Goal: Task Accomplishment & Management: Use online tool/utility

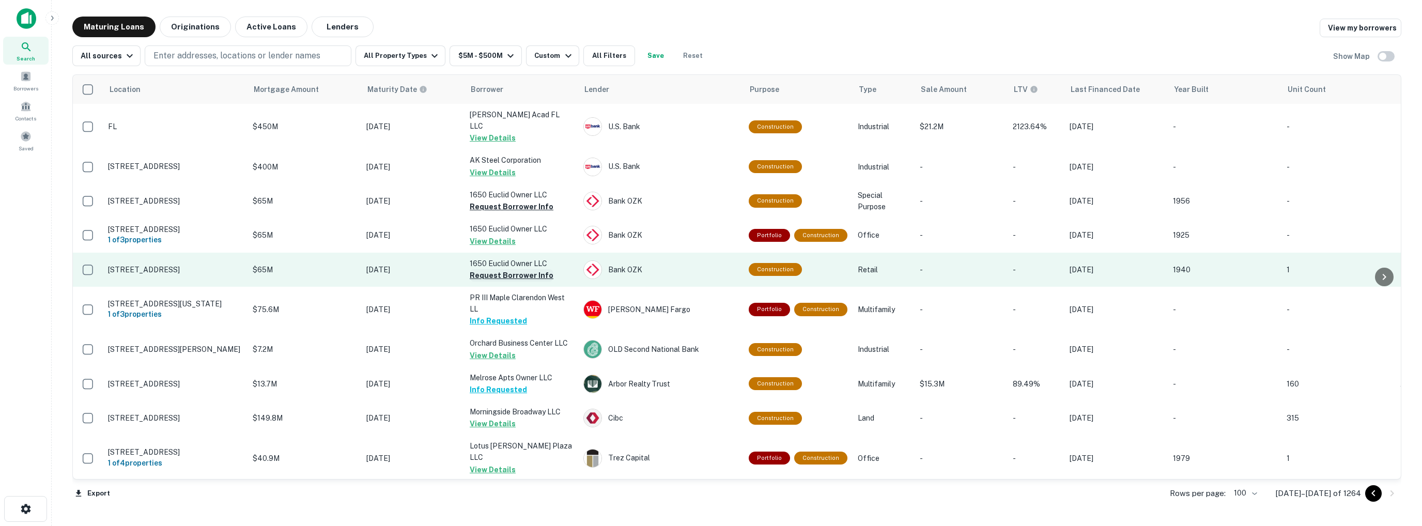
click at [483, 269] on button "Request Borrower Info" at bounding box center [512, 275] width 84 height 12
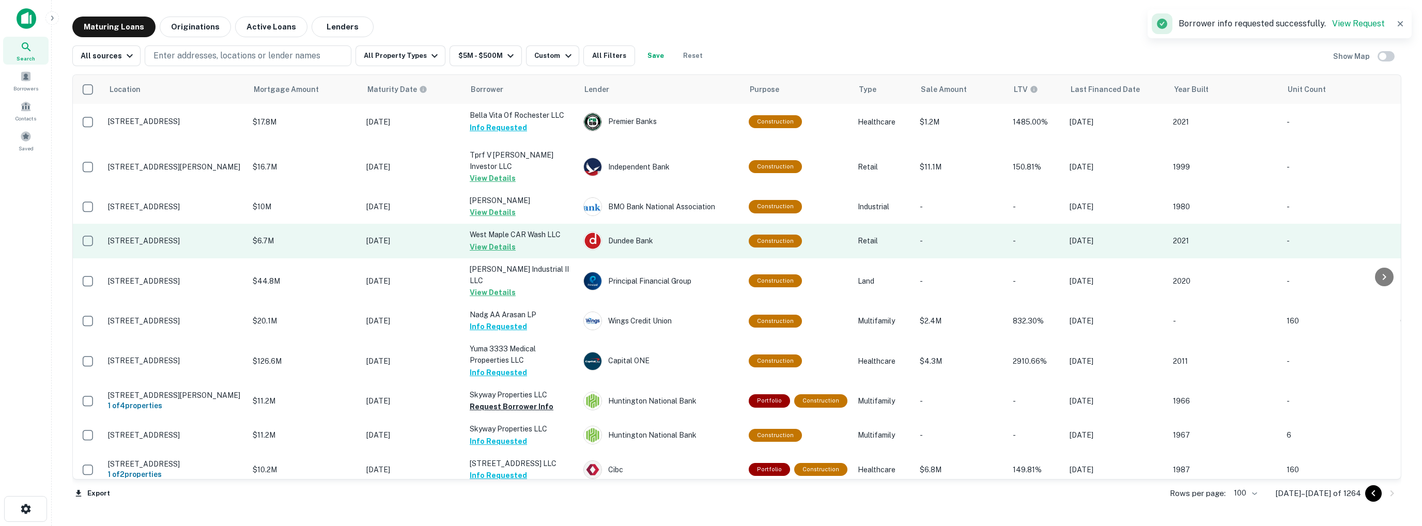
scroll to position [1085, 0]
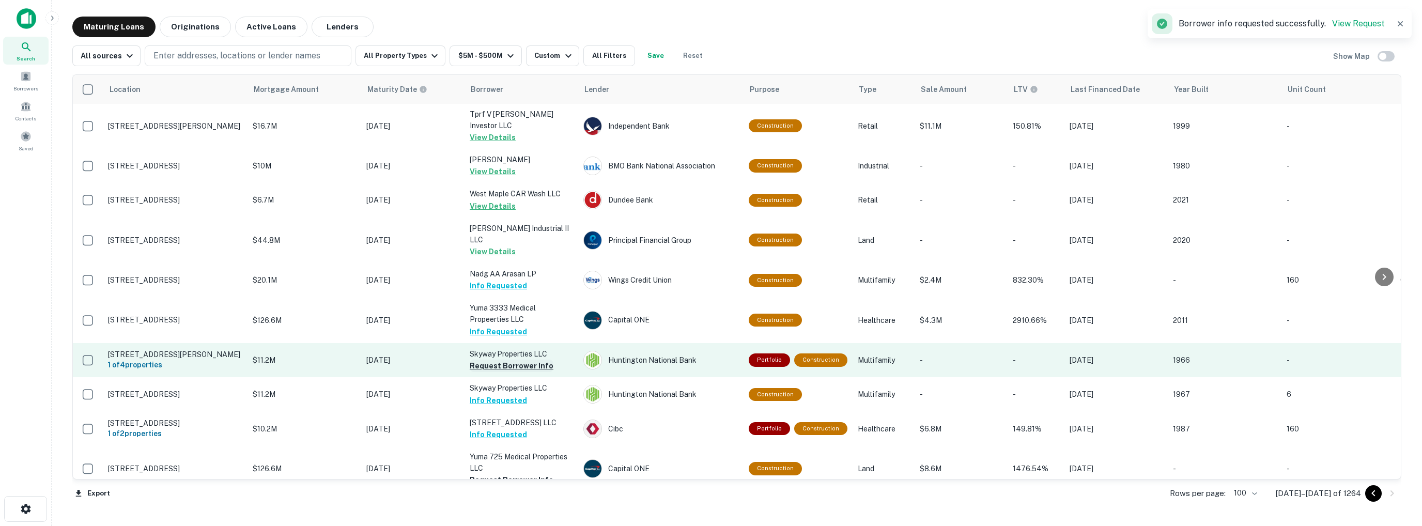
click at [486, 360] on button "Request Borrower Info" at bounding box center [512, 366] width 84 height 12
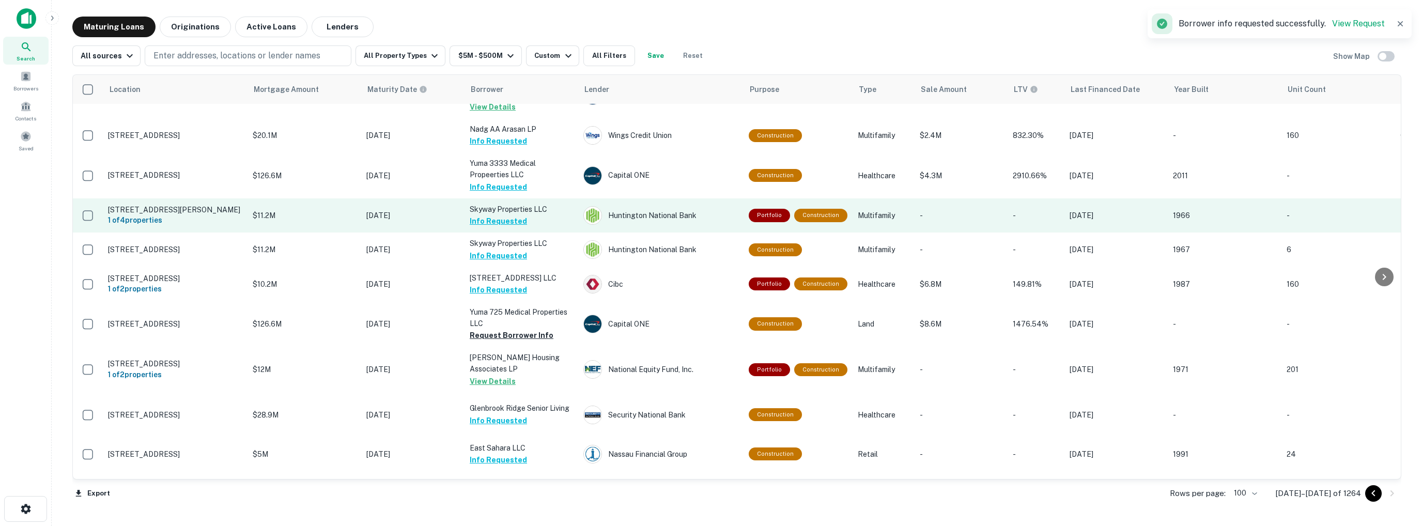
scroll to position [1240, 0]
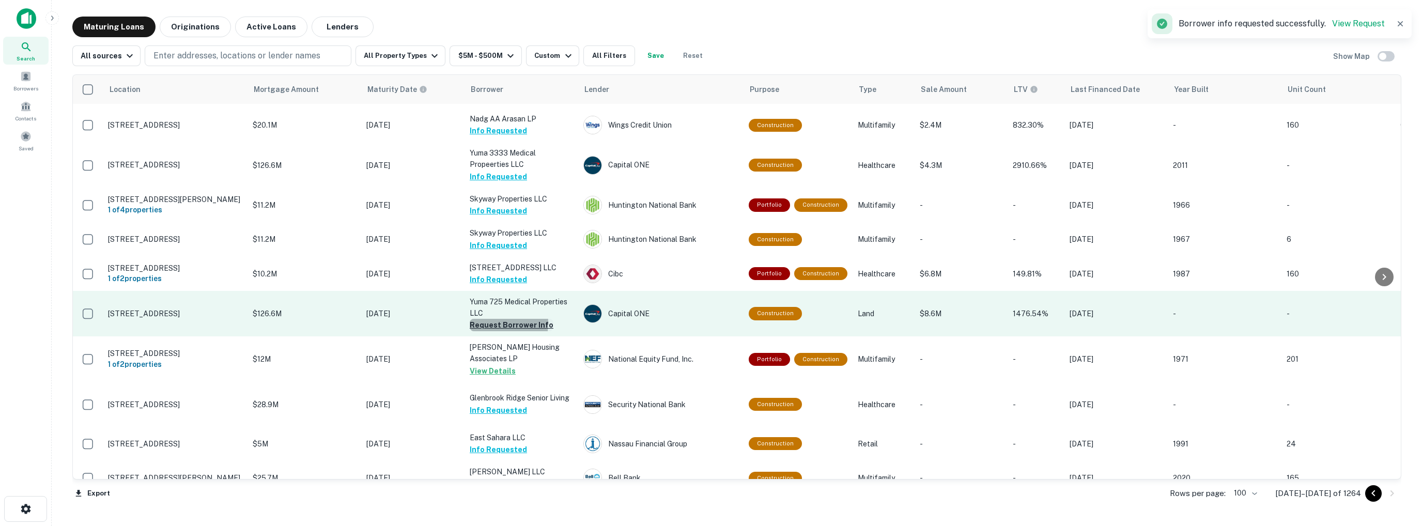
click at [485, 319] on button "Request Borrower Info" at bounding box center [512, 325] width 84 height 12
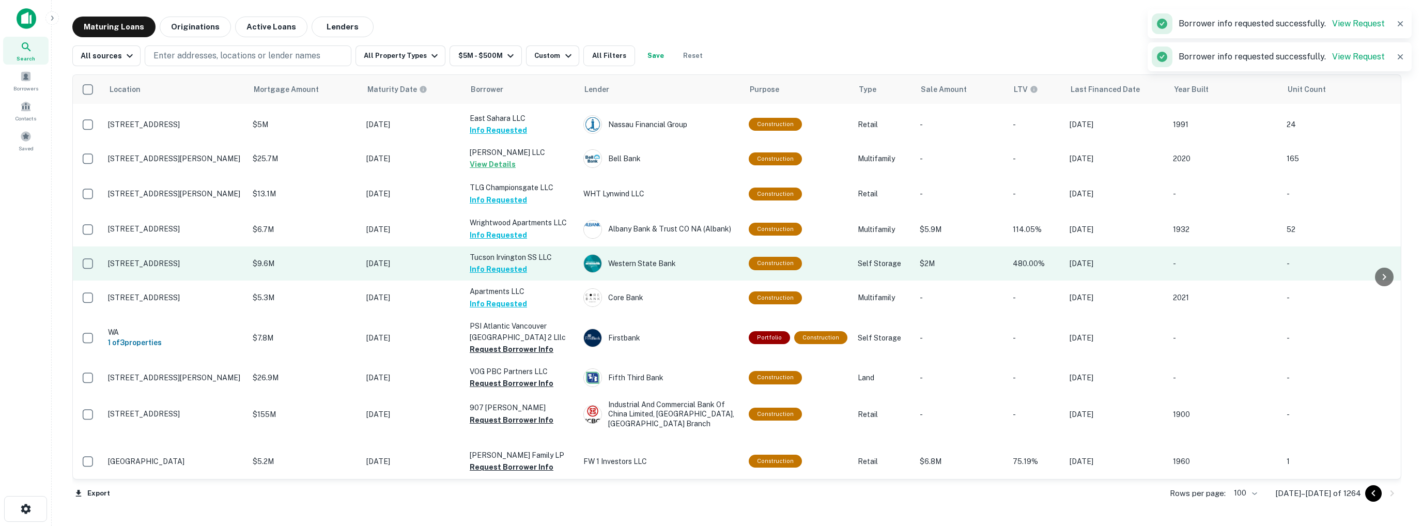
scroll to position [1601, 0]
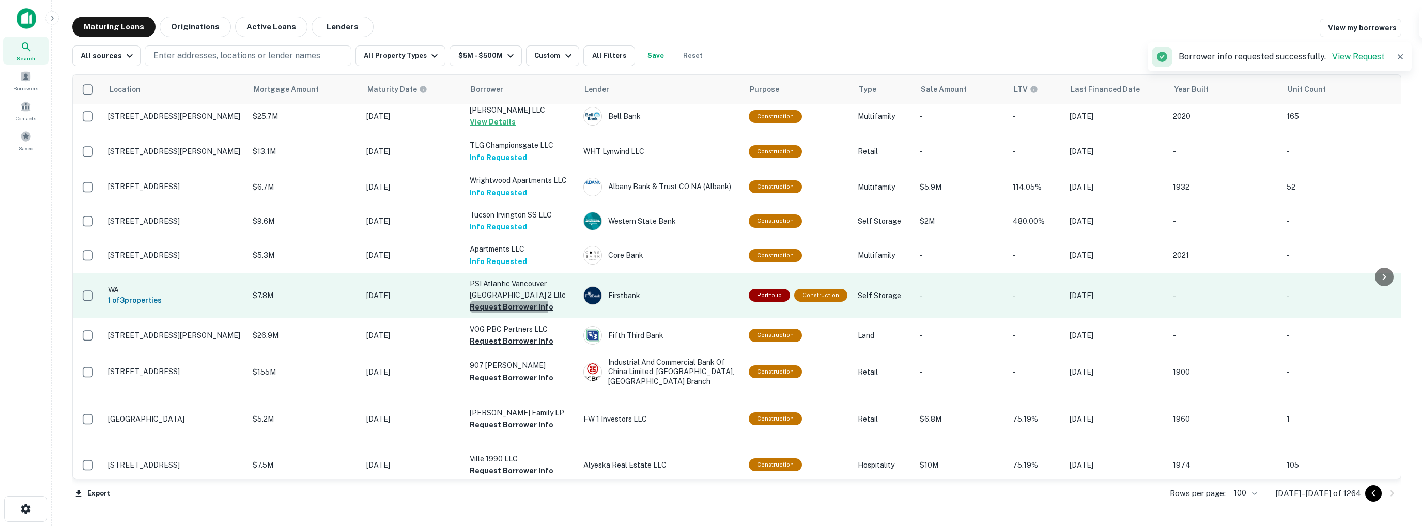
click at [482, 301] on button "Request Borrower Info" at bounding box center [512, 307] width 84 height 12
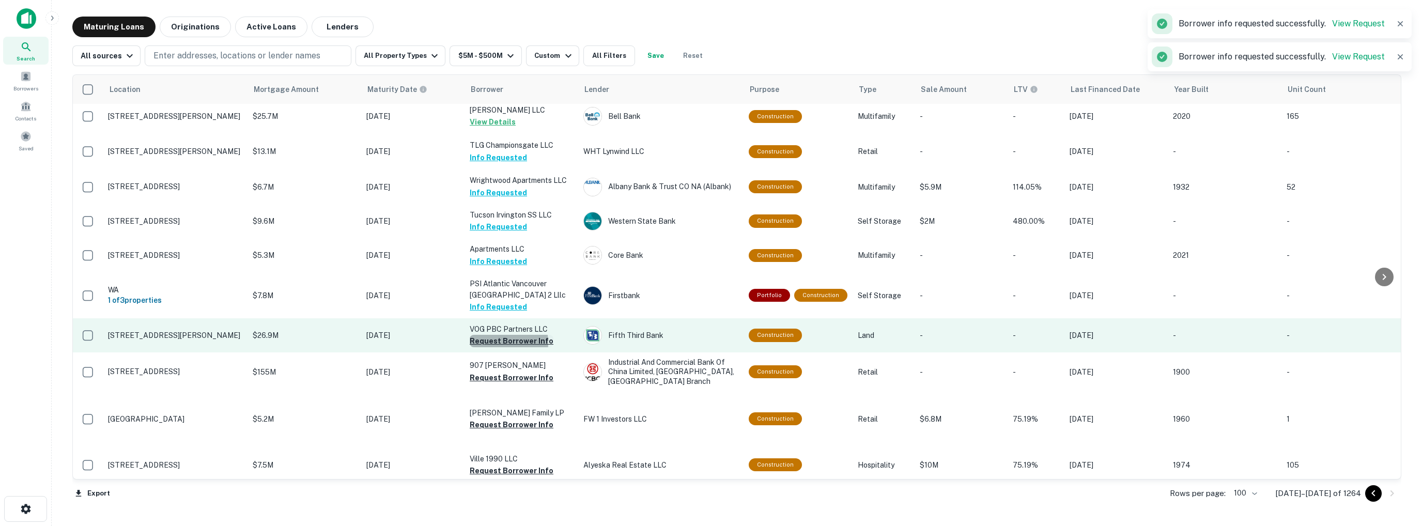
click at [496, 335] on button "Request Borrower Info" at bounding box center [512, 341] width 84 height 12
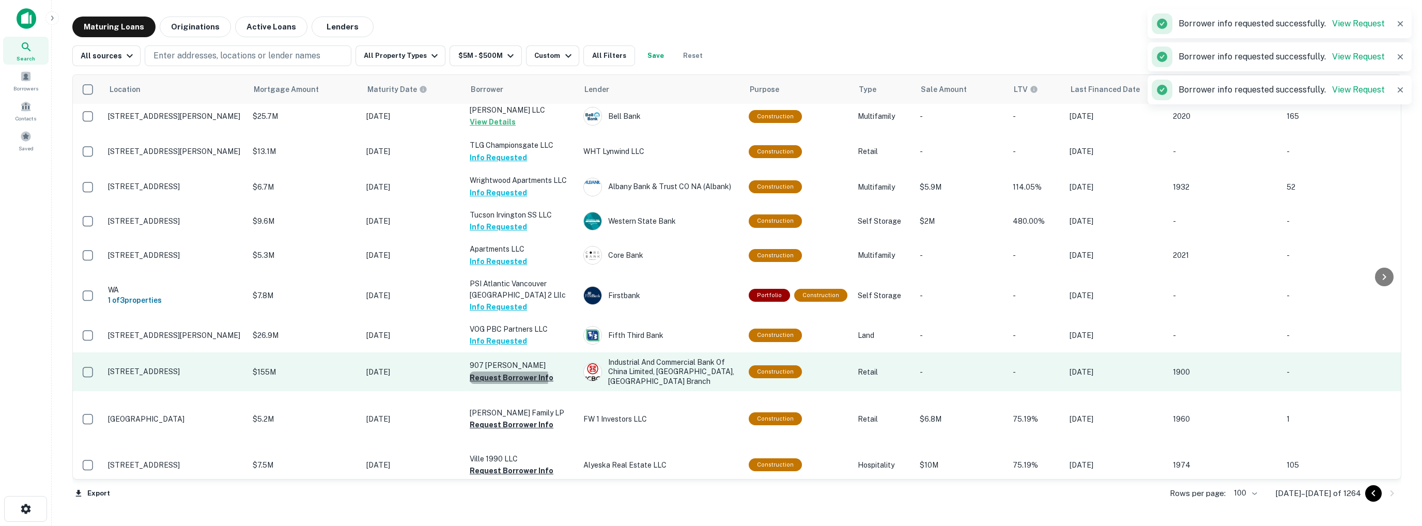
click at [506, 371] on button "Request Borrower Info" at bounding box center [512, 377] width 84 height 12
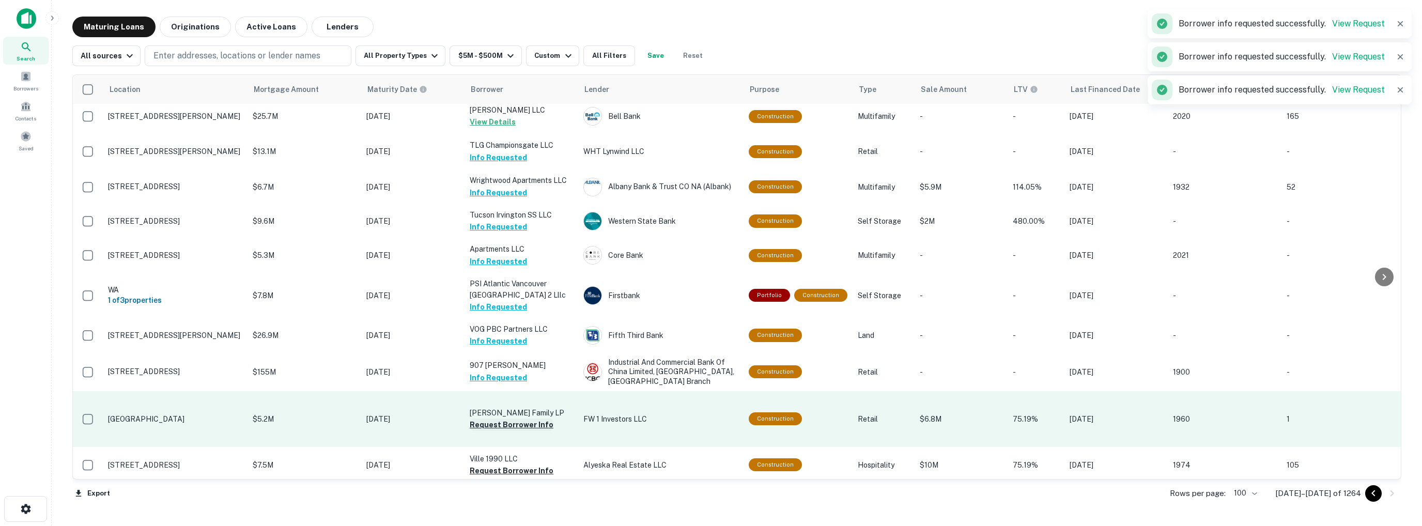
click at [508, 418] on button "Request Borrower Info" at bounding box center [512, 424] width 84 height 12
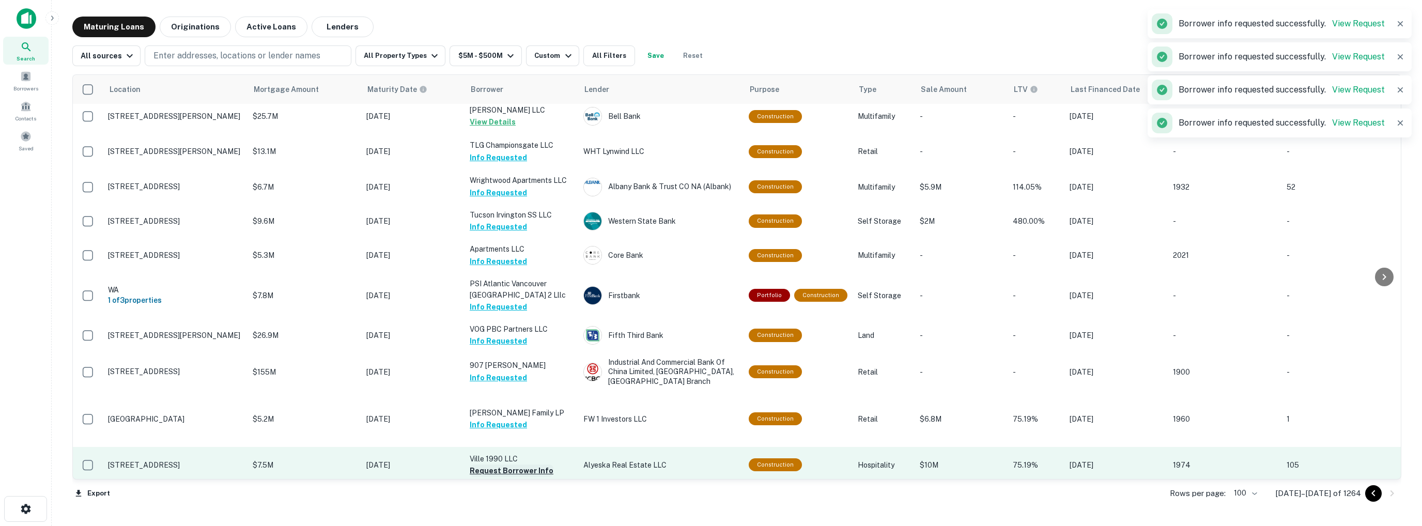
click at [515, 464] on button "Request Borrower Info" at bounding box center [512, 470] width 84 height 12
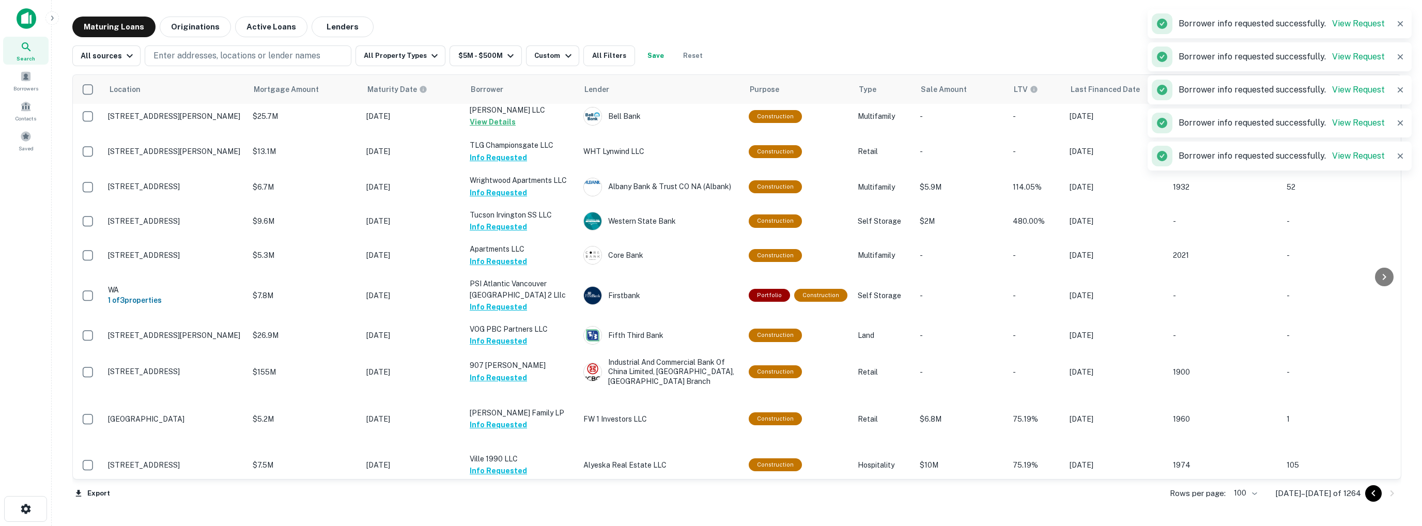
click at [516, 511] on button "Request Borrower Info" at bounding box center [512, 517] width 84 height 12
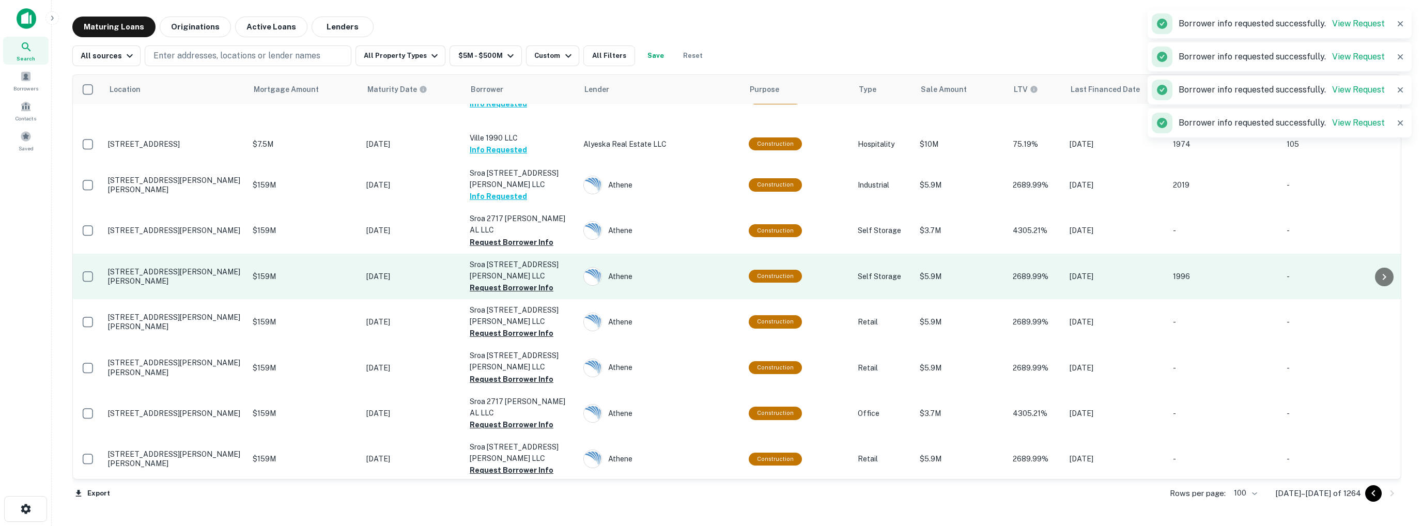
scroll to position [1979, 0]
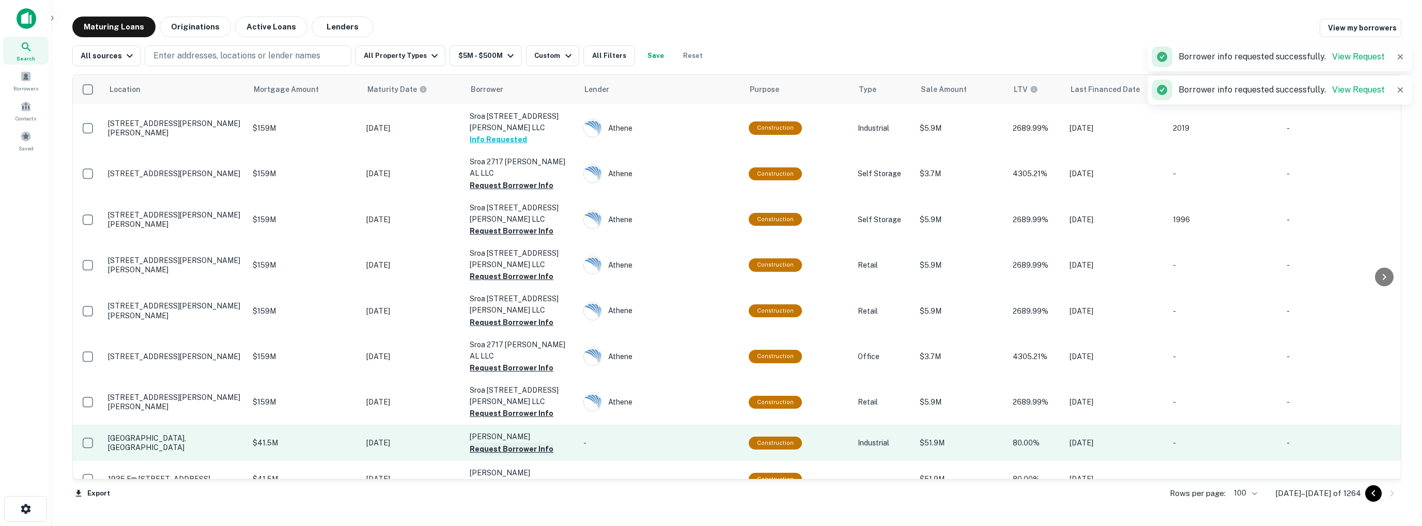
click at [488, 443] on button "Request Borrower Info" at bounding box center [512, 449] width 84 height 12
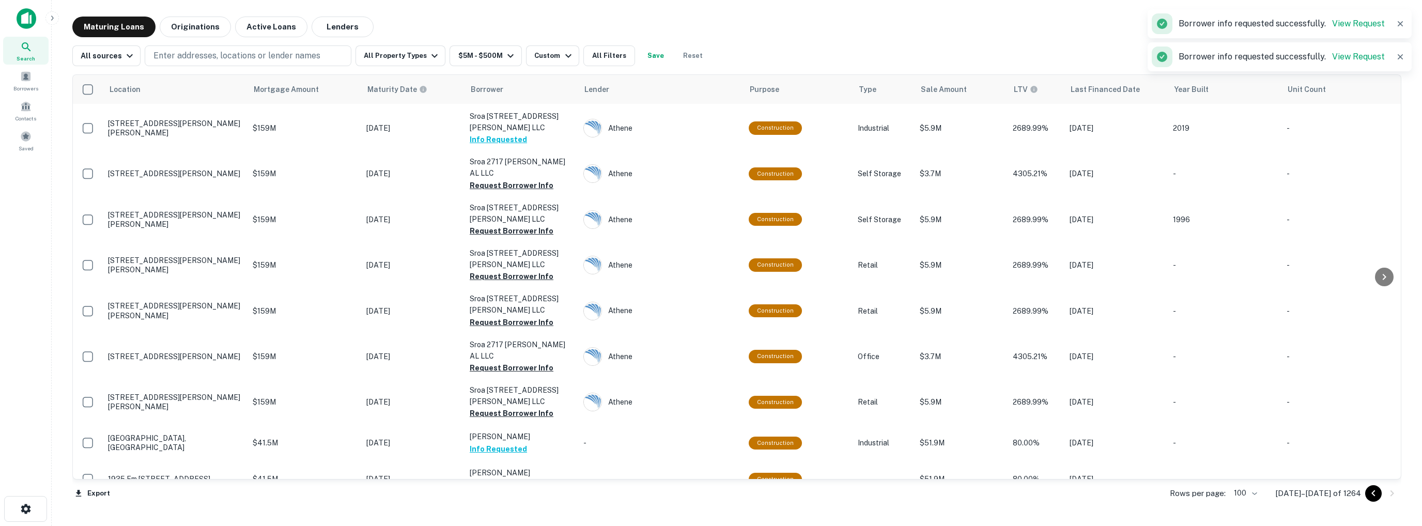
click at [488, 515] on button "Request Borrower Info" at bounding box center [512, 521] width 84 height 12
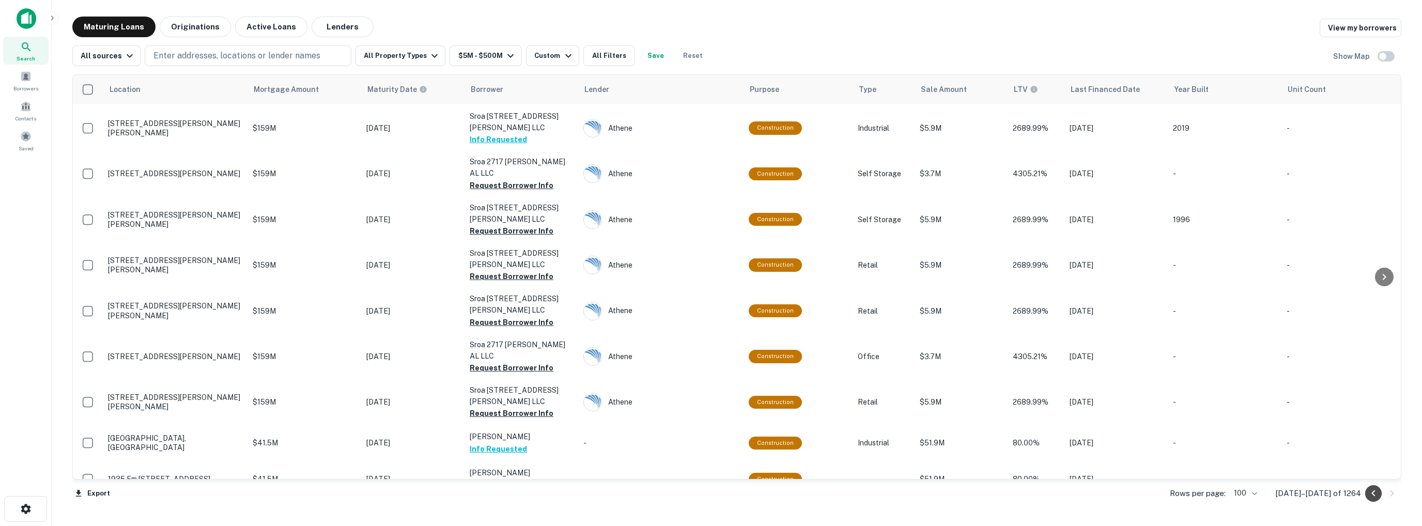
click at [1372, 493] on icon "Go to previous page" at bounding box center [1373, 493] width 4 height 6
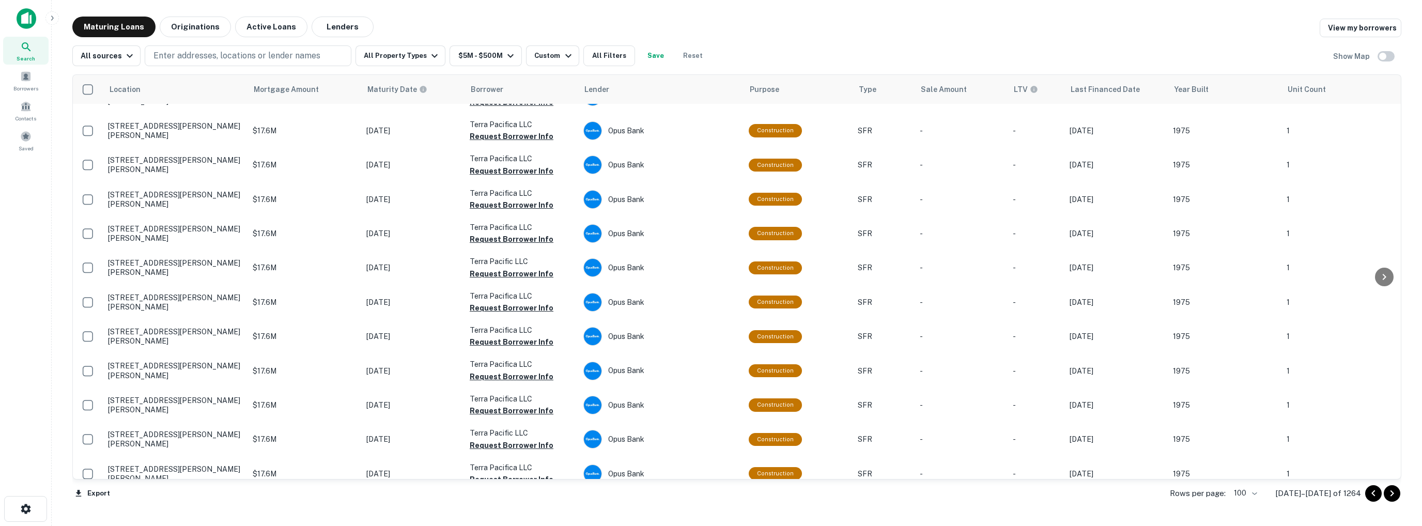
click at [1372, 493] on icon "Go to previous page" at bounding box center [1373, 493] width 4 height 6
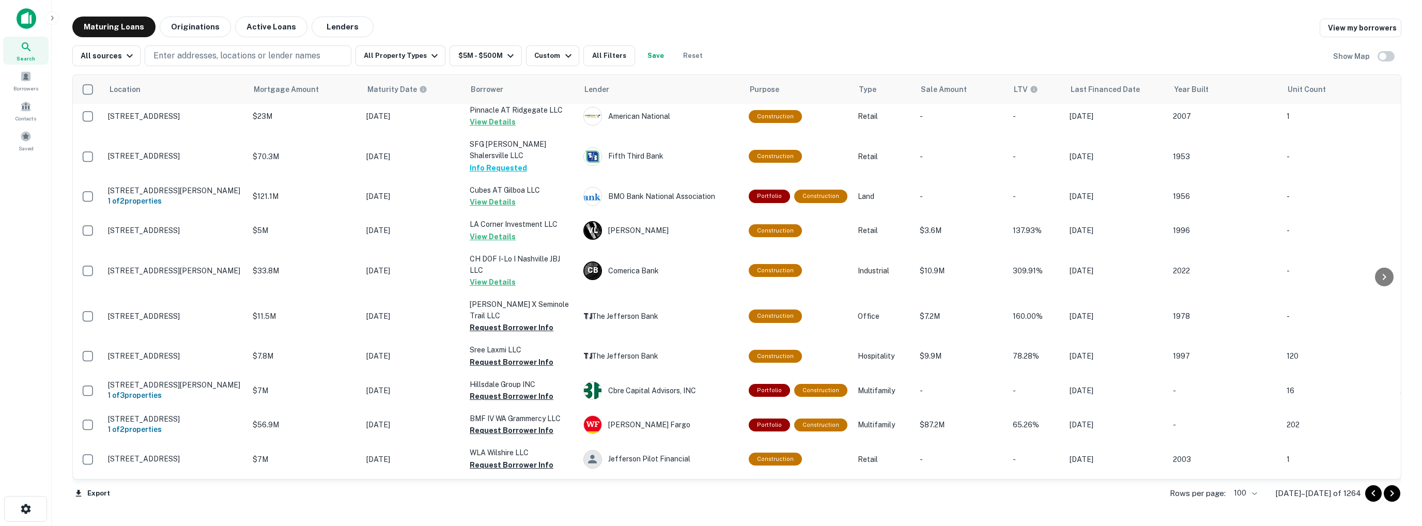
scroll to position [1566, 0]
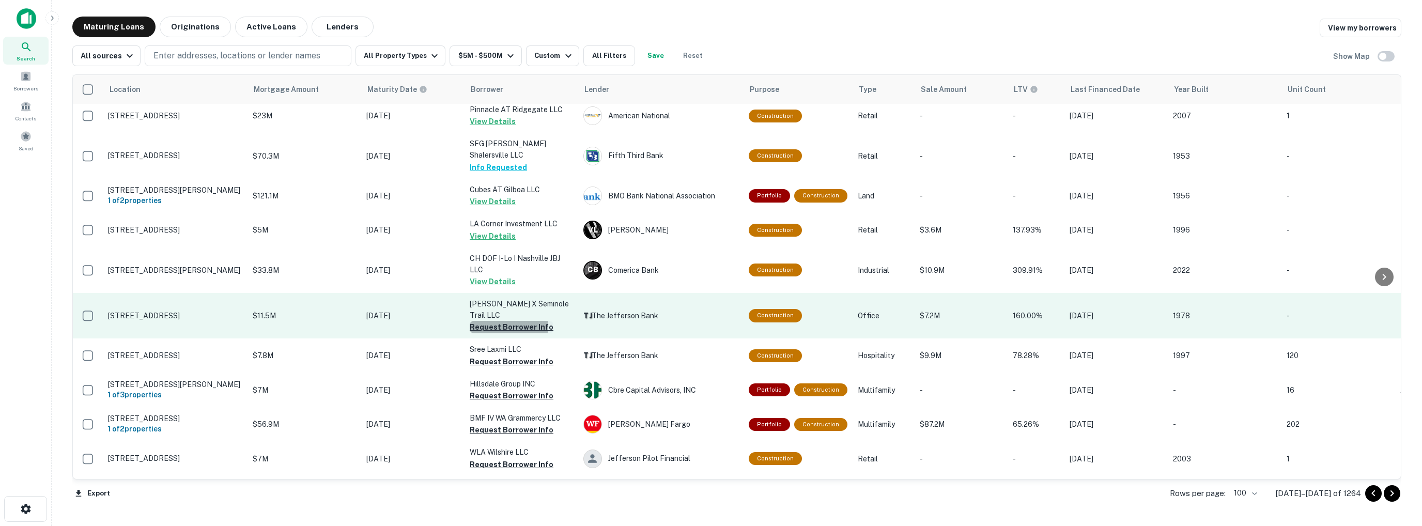
click at [492, 321] on button "Request Borrower Info" at bounding box center [512, 327] width 84 height 12
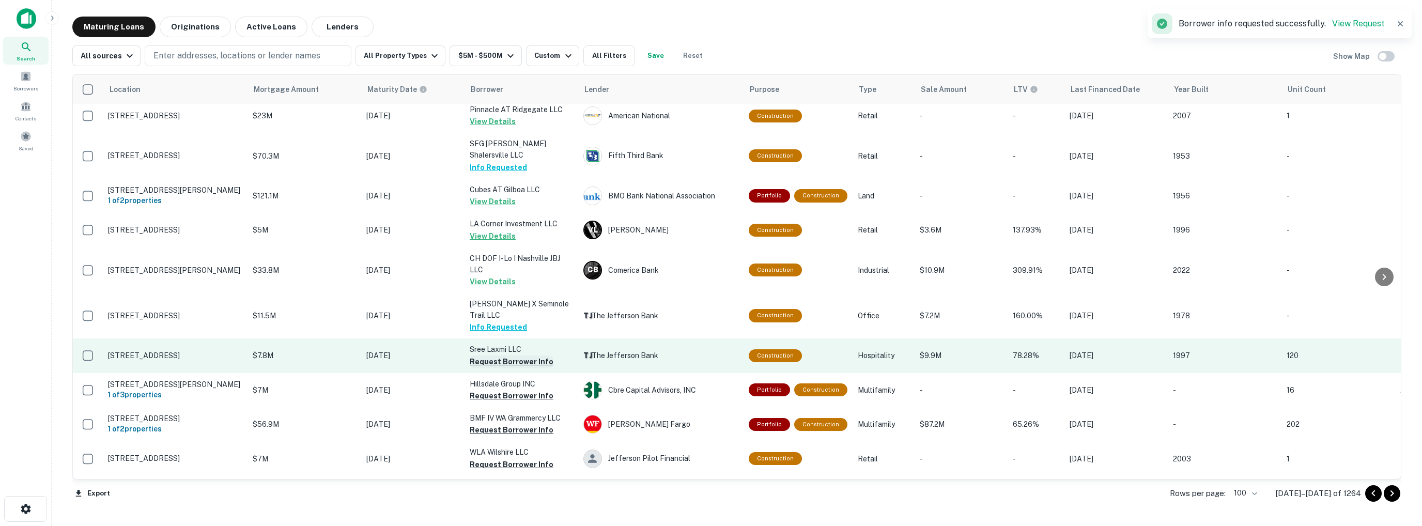
click at [497, 355] on button "Request Borrower Info" at bounding box center [512, 361] width 84 height 12
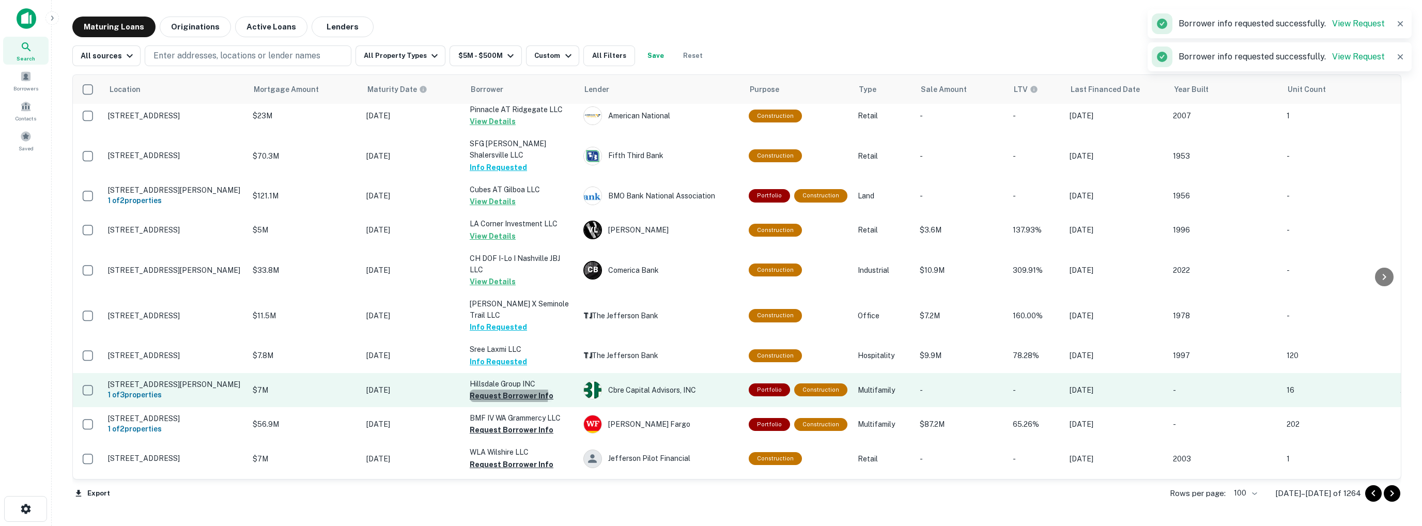
click at [501, 389] on button "Request Borrower Info" at bounding box center [512, 395] width 84 height 12
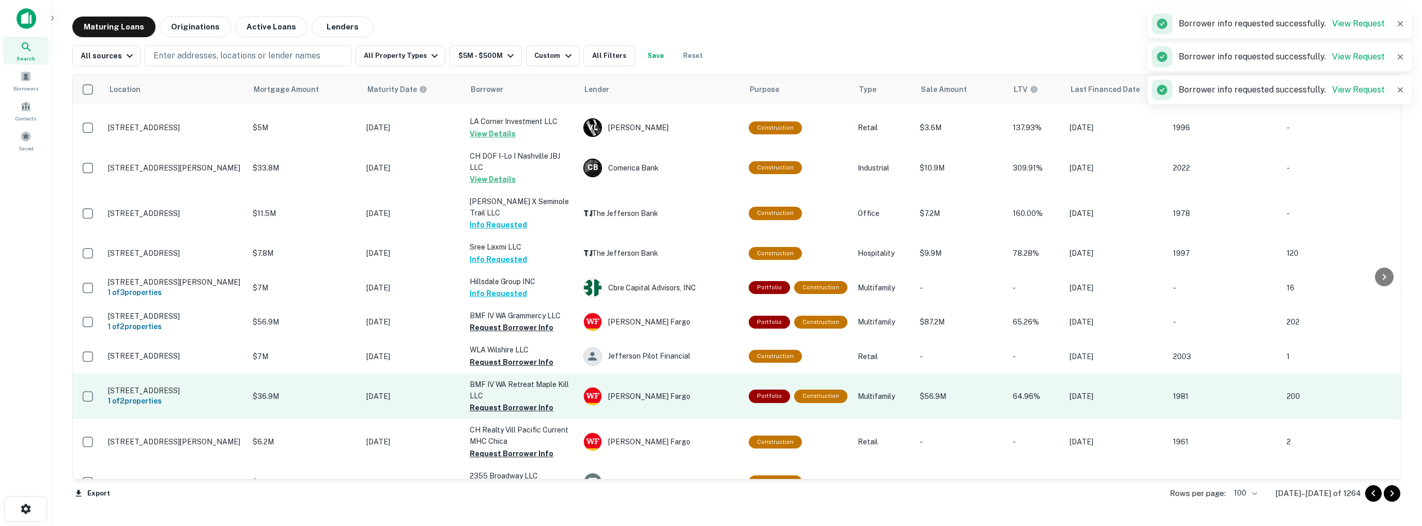
scroll to position [1669, 0]
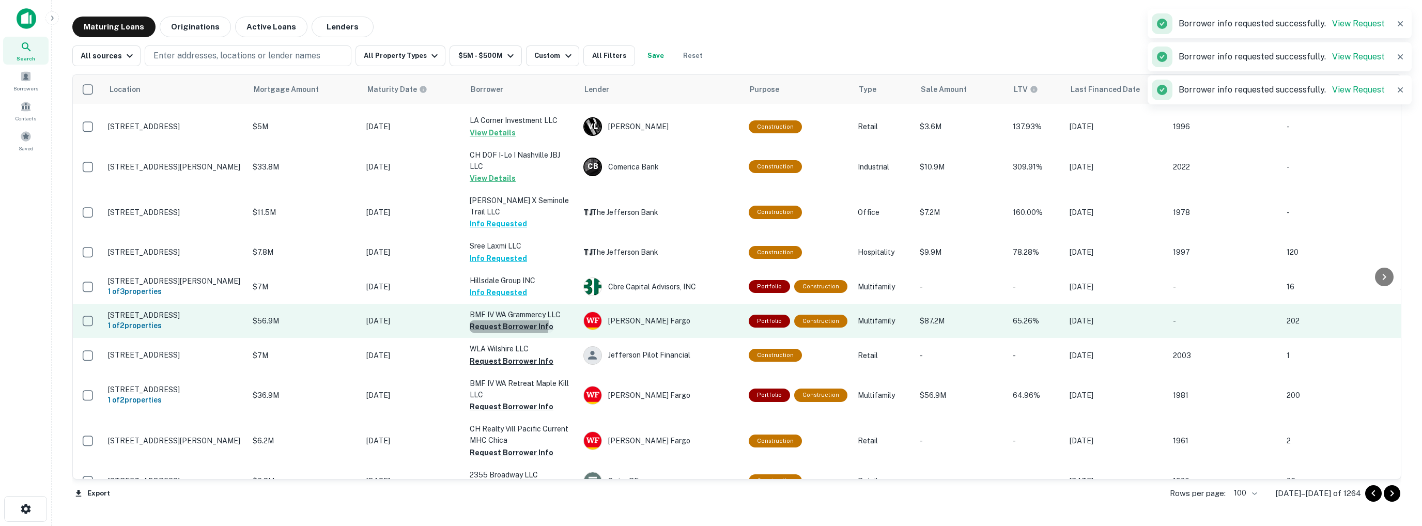
click at [490, 320] on button "Request Borrower Info" at bounding box center [512, 326] width 84 height 12
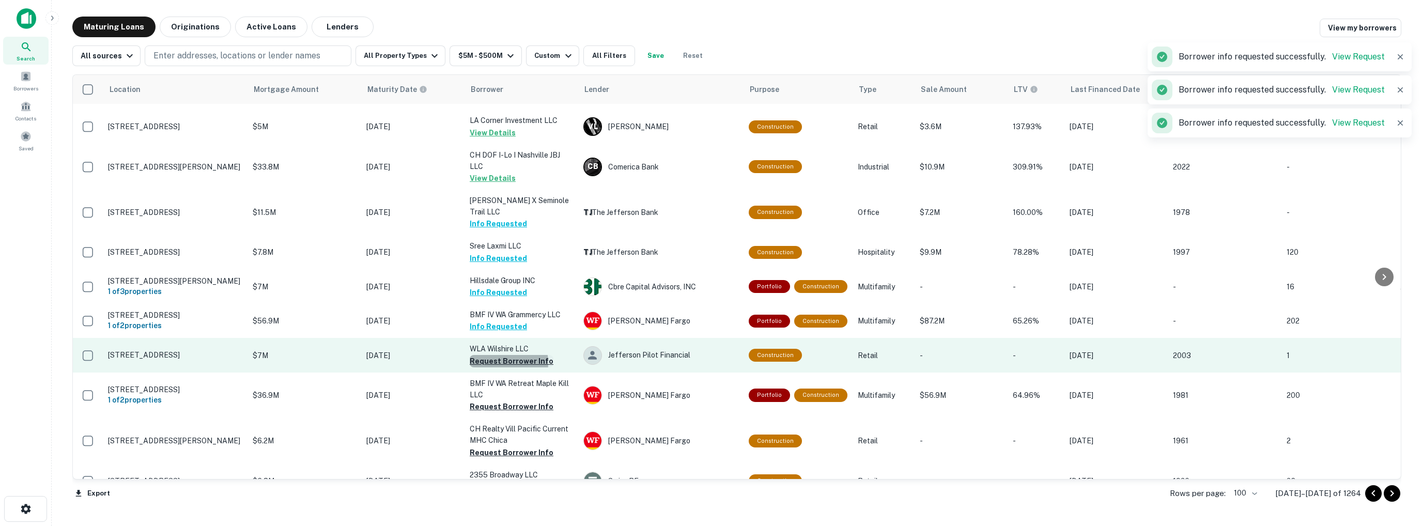
click at [496, 355] on button "Request Borrower Info" at bounding box center [512, 361] width 84 height 12
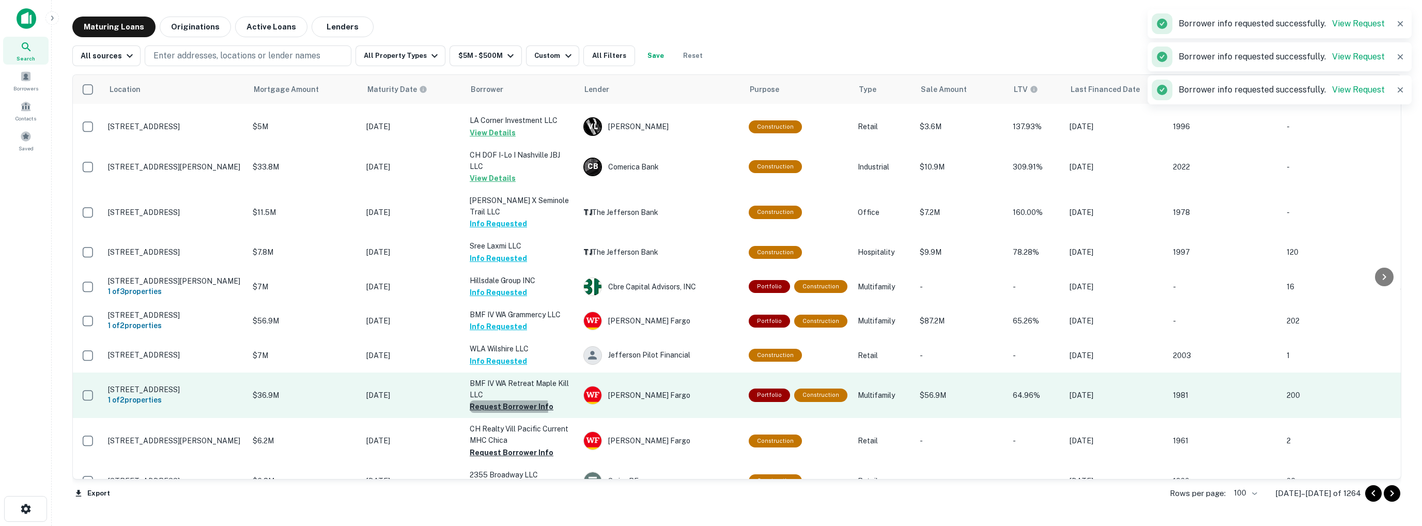
click at [501, 400] on button "Request Borrower Info" at bounding box center [512, 406] width 84 height 12
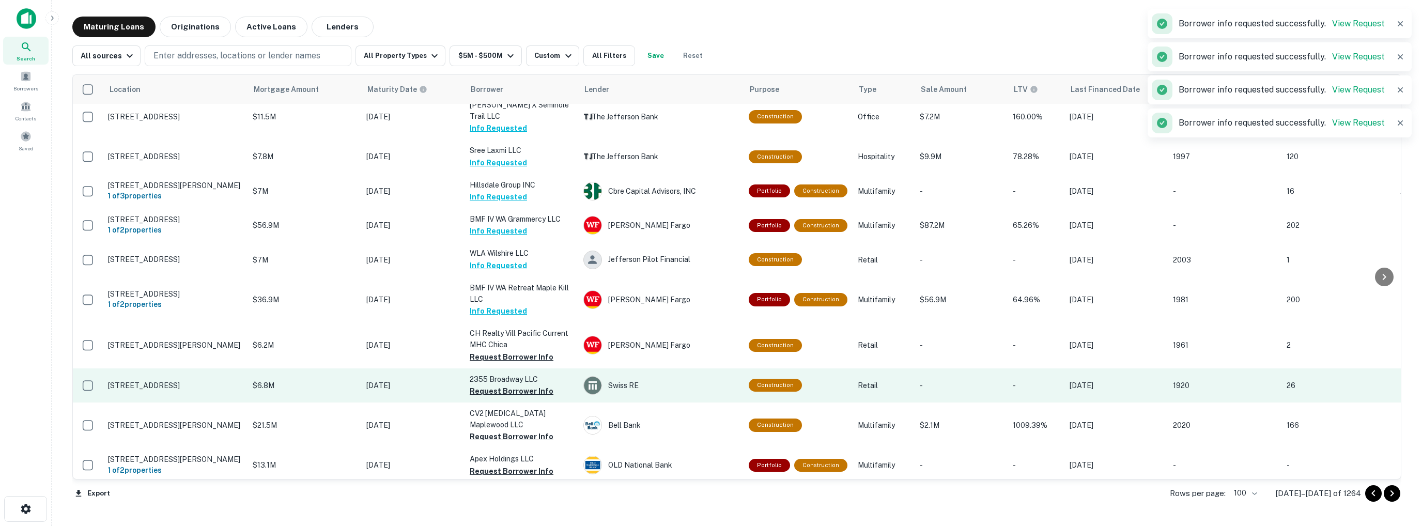
scroll to position [1772, 0]
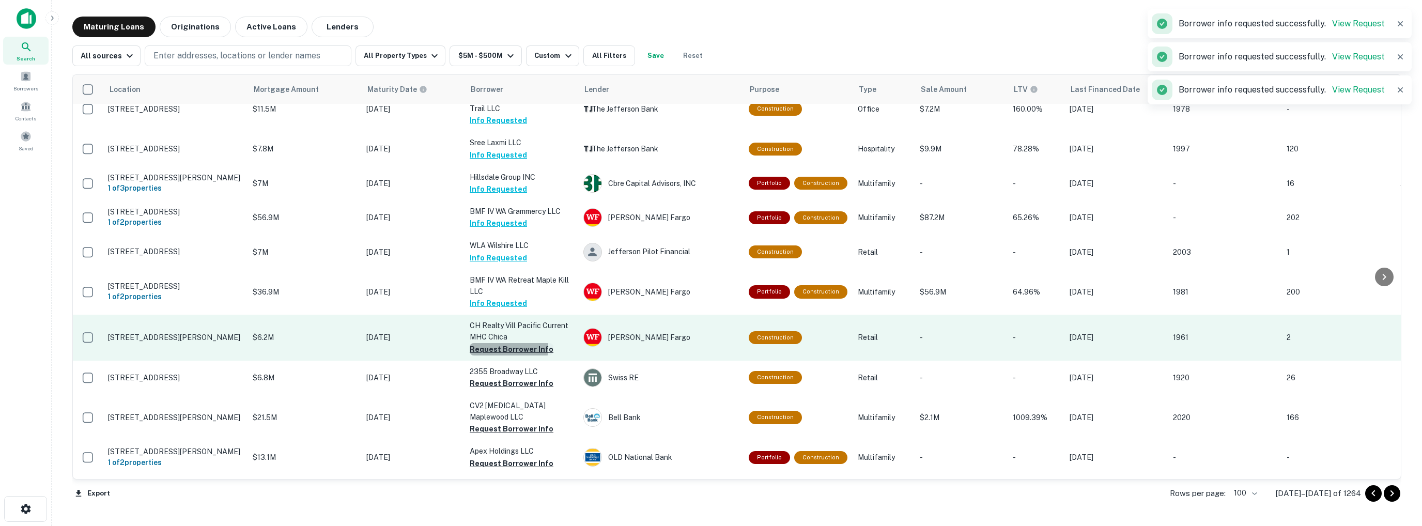
click at [488, 343] on button "Request Borrower Info" at bounding box center [512, 349] width 84 height 12
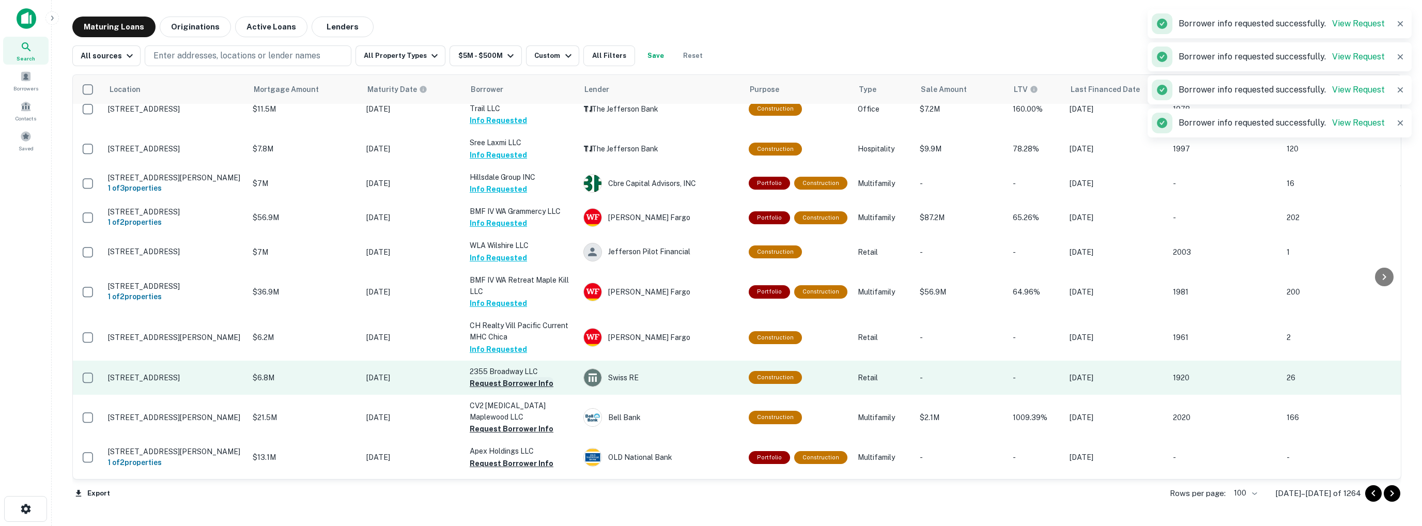
click at [506, 377] on button "Request Borrower Info" at bounding box center [512, 383] width 84 height 12
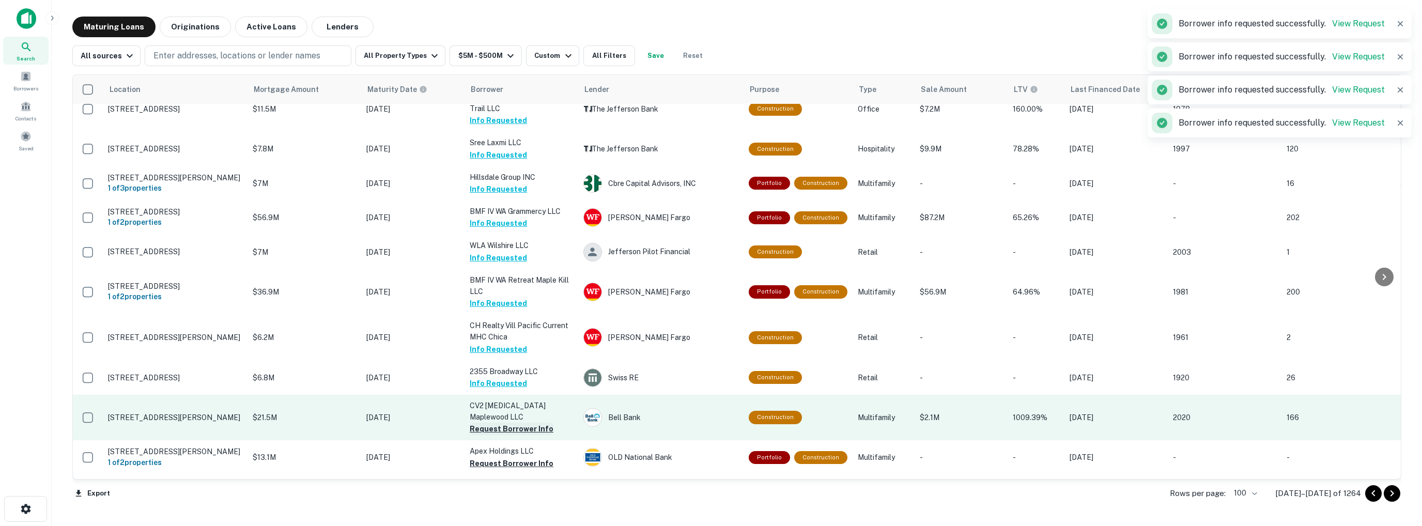
click at [508, 423] on button "Request Borrower Info" at bounding box center [512, 429] width 84 height 12
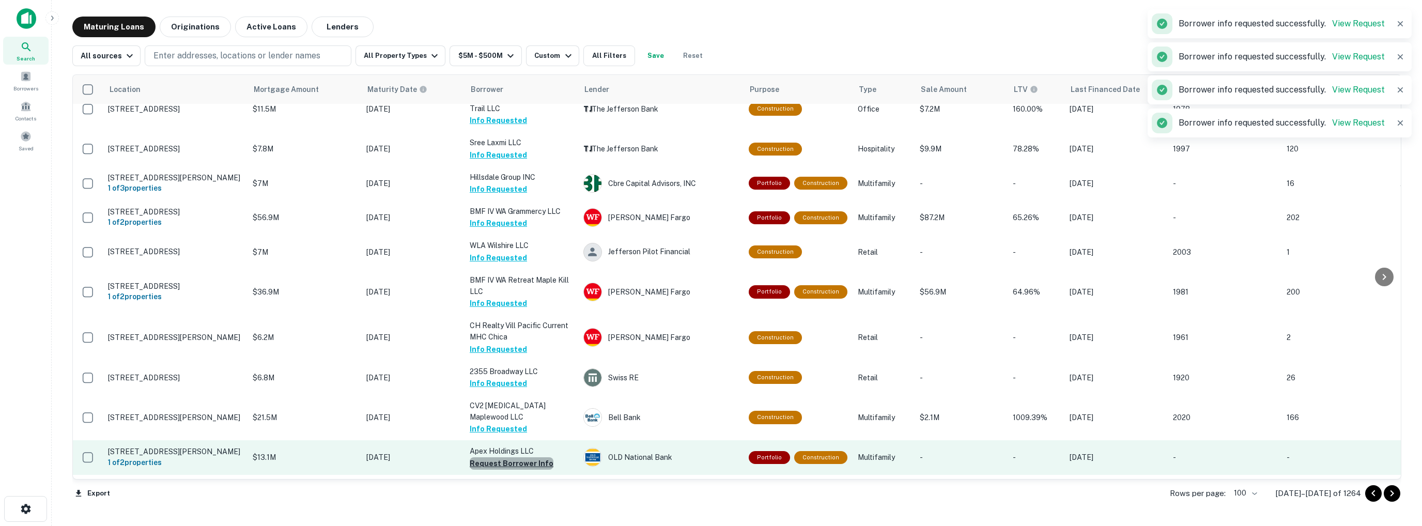
click at [512, 457] on button "Request Borrower Info" at bounding box center [512, 463] width 84 height 12
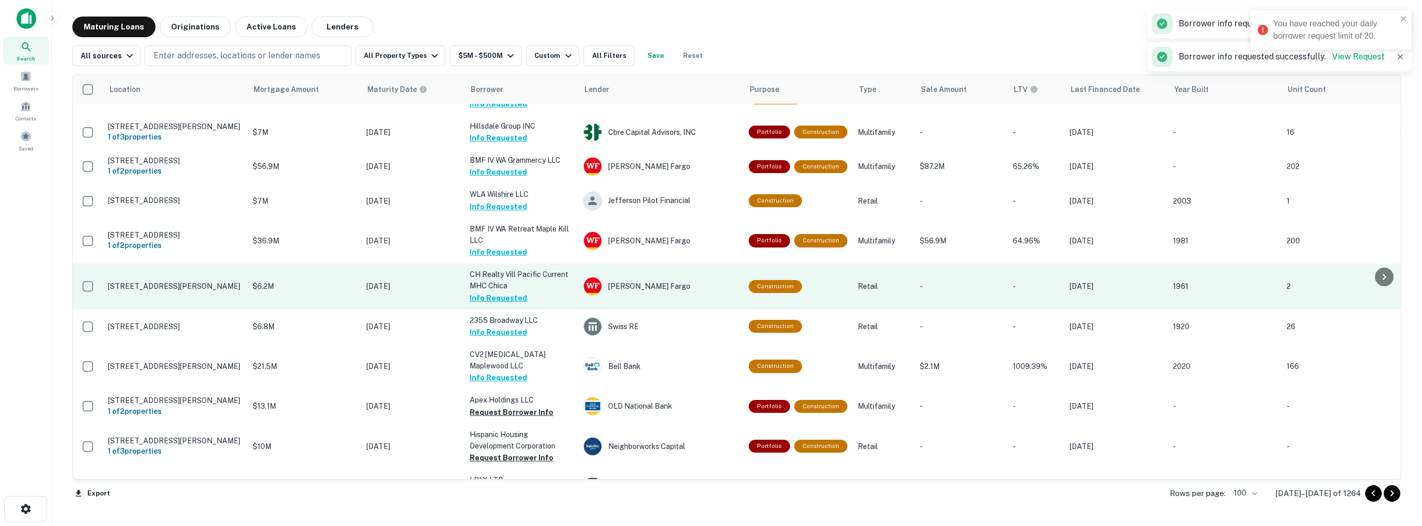
scroll to position [1824, 0]
